Goal: Transaction & Acquisition: Purchase product/service

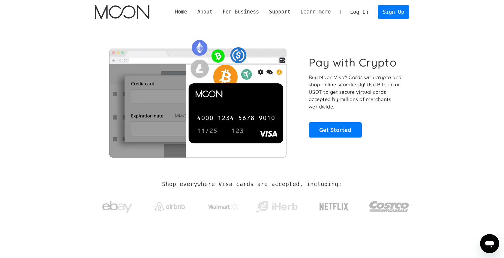
click at [358, 10] on link "Log In" at bounding box center [359, 11] width 28 height 13
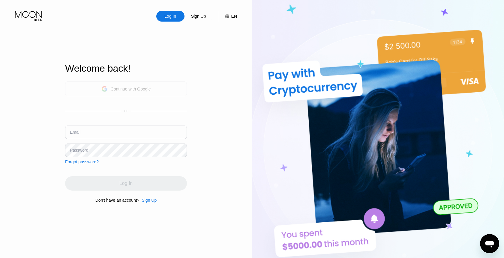
click at [130, 88] on div "Continue with Google" at bounding box center [131, 89] width 40 height 5
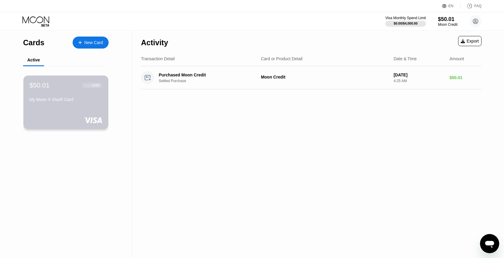
click at [69, 103] on div "My Moon X Visa® Card" at bounding box center [65, 100] width 73 height 7
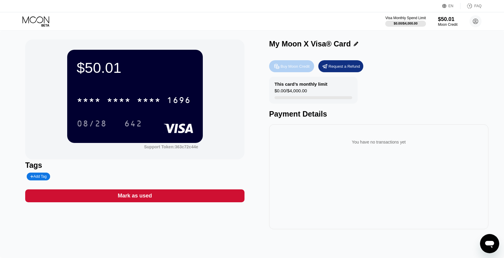
click at [291, 70] on div "Buy Moon Credit" at bounding box center [291, 66] width 45 height 12
type input "0"
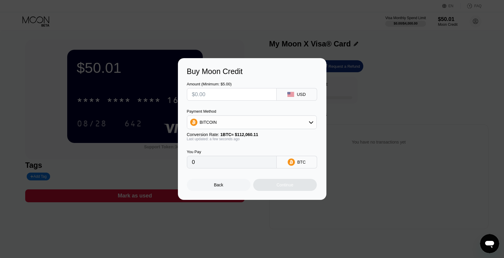
click at [233, 95] on input "text" at bounding box center [232, 95] width 80 height 12
type input "$5"
type input "0.00004462"
type input "$50"
type input "0.00044619"
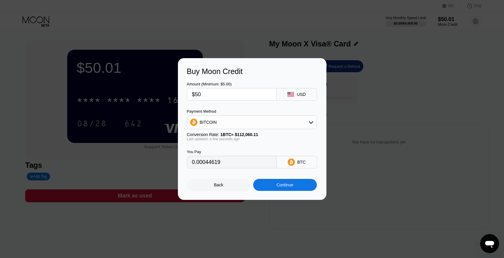
type input "$50"
click at [282, 186] on div "Continue" at bounding box center [285, 185] width 17 height 5
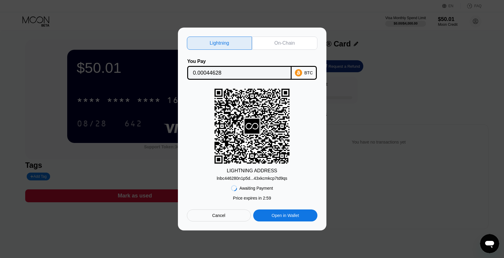
click at [278, 43] on div "On-Chain" at bounding box center [285, 43] width 20 height 6
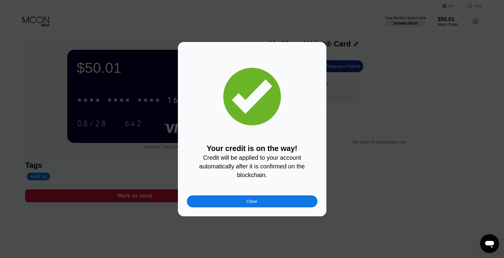
click at [259, 203] on div "Close" at bounding box center [252, 202] width 131 height 12
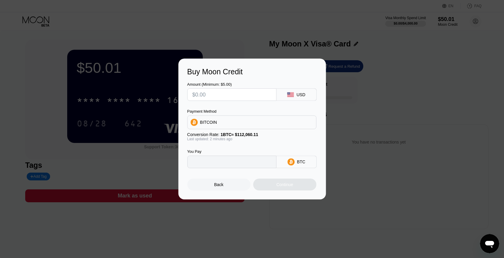
type input "0"
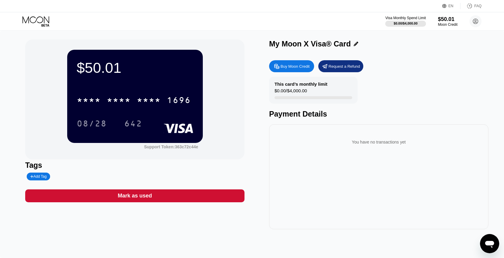
click at [18, 29] on div "Visa Monthly Spend Limit $0.00 / $4,000.00 $50.01 Moon Credit Brenda Harris bre…" at bounding box center [252, 21] width 504 height 18
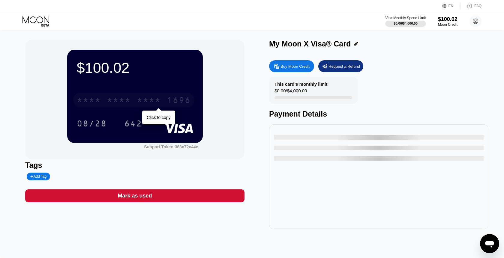
click at [134, 101] on div "* * * * * * * * * * * * 1696" at bounding box center [133, 100] width 121 height 15
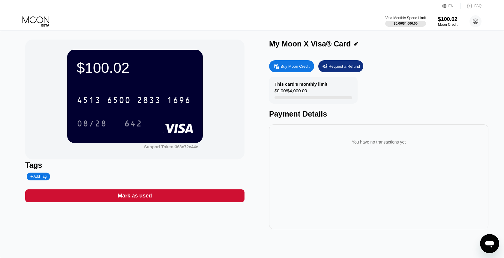
click at [296, 67] on div "Buy Moon Credit" at bounding box center [295, 66] width 29 height 5
type input "0"
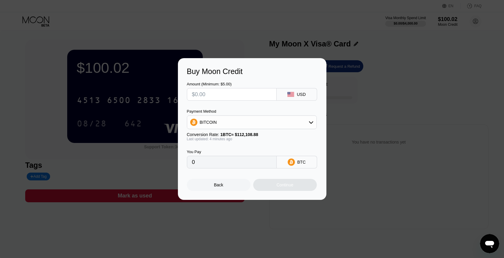
click at [230, 94] on input "text" at bounding box center [232, 95] width 80 height 12
type input "$1"
type input "0.00000892"
type input "$10"
type input "0.00008913"
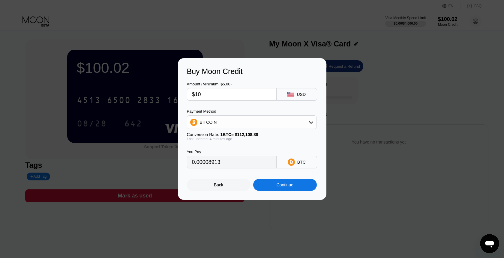
type input "$10"
click at [288, 188] on div "Continue" at bounding box center [285, 185] width 17 height 5
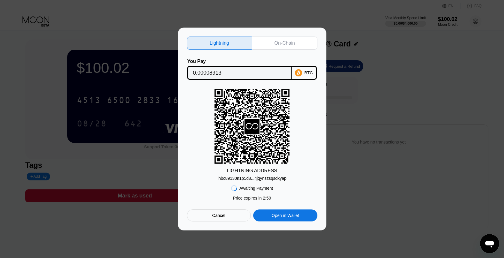
click at [285, 44] on div "On-Chain" at bounding box center [285, 43] width 20 height 6
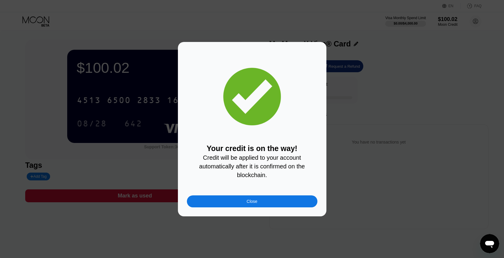
click at [255, 202] on div "Close" at bounding box center [252, 201] width 11 height 5
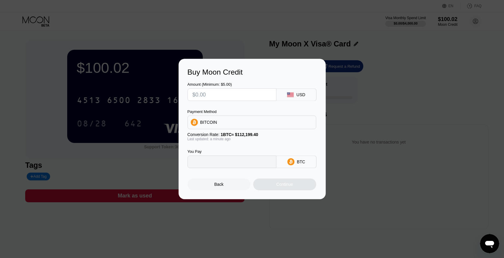
type input "0"
